Goal: Task Accomplishment & Management: Manage account settings

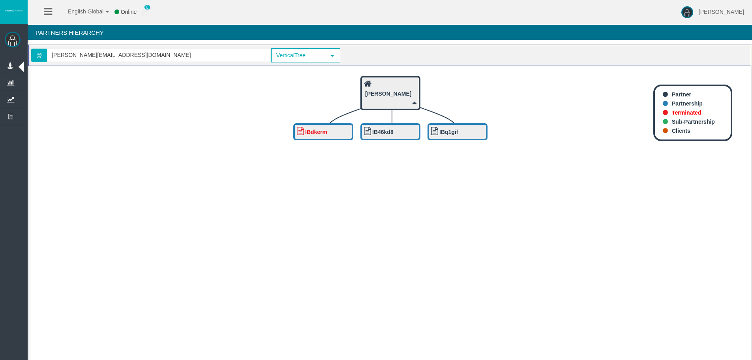
drag, startPoint x: 541, startPoint y: 353, endPoint x: 532, endPoint y: 319, distance: 34.8
click at [541, 353] on icon "IBq1gif IB46kd8 IBdkerm [PERSON_NAME]" at bounding box center [389, 216] width 723 height 300
drag, startPoint x: 494, startPoint y: 267, endPoint x: 469, endPoint y: 262, distance: 25.3
click at [469, 262] on icon "IBq1gif IB46kd8 IBdkerm [PERSON_NAME]" at bounding box center [389, 216] width 723 height 300
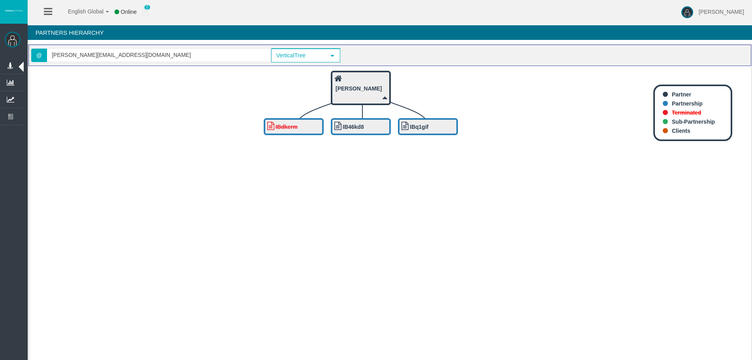
click at [345, 227] on icon "IBq1gif IB46kd8 IBdkerm [PERSON_NAME]" at bounding box center [389, 216] width 723 height 300
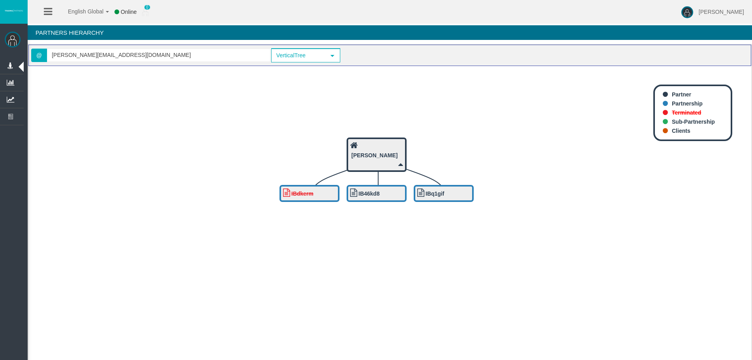
drag, startPoint x: 242, startPoint y: 174, endPoint x: 287, endPoint y: 259, distance: 96.1
click at [287, 259] on icon "IBq1gif IB46kd8 IBdkerm [PERSON_NAME]" at bounding box center [389, 216] width 723 height 300
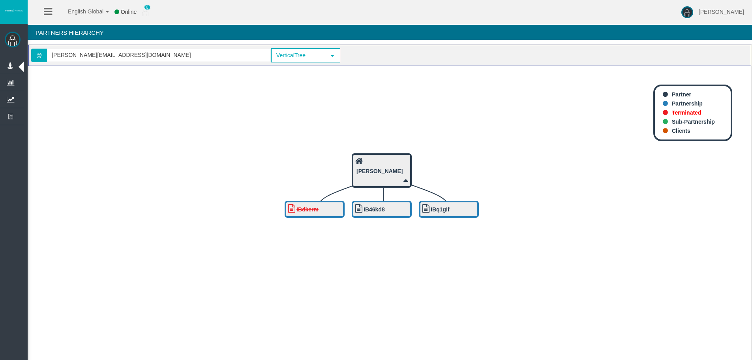
drag, startPoint x: 276, startPoint y: 250, endPoint x: 270, endPoint y: 239, distance: 11.5
click at [273, 247] on icon "IBq1gif IB46kd8 IBdkerm [PERSON_NAME]" at bounding box center [389, 216] width 723 height 300
click at [14, 38] on img at bounding box center [13, 40] width 16 height 16
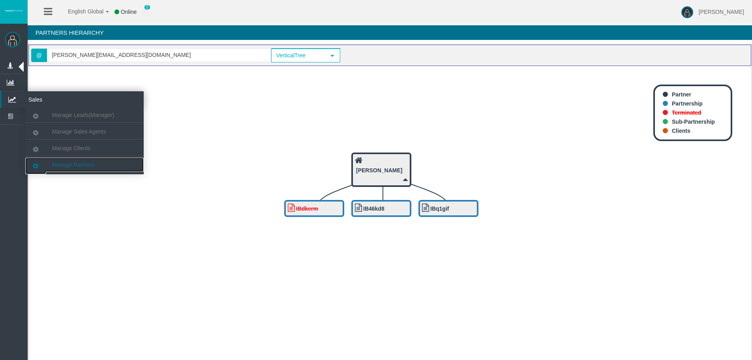
drag, startPoint x: 59, startPoint y: 170, endPoint x: 67, endPoint y: 169, distance: 7.9
click at [59, 170] on link "Manage Partners" at bounding box center [84, 165] width 118 height 14
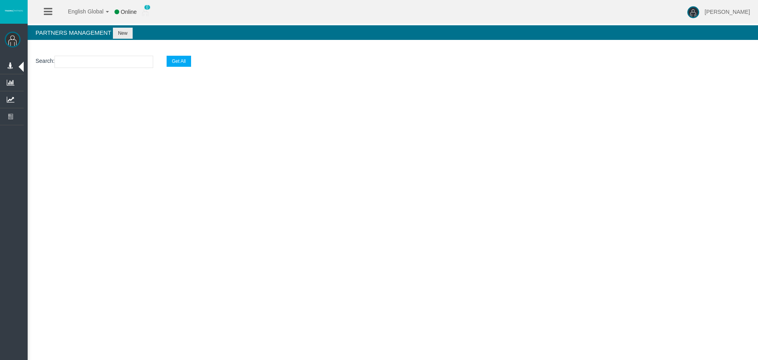
click at [324, 107] on div "Search : Get All Loading..." at bounding box center [393, 82] width 730 height 68
click at [360, 113] on div "Search : Get All Loading..." at bounding box center [393, 82] width 730 height 68
click at [391, 186] on div "English Global 简体中文 English Global 日本語 한국어 Online 0 [PERSON_NAME] Help Log Out …" at bounding box center [379, 180] width 758 height 360
